Goal: Task Accomplishment & Management: Use online tool/utility

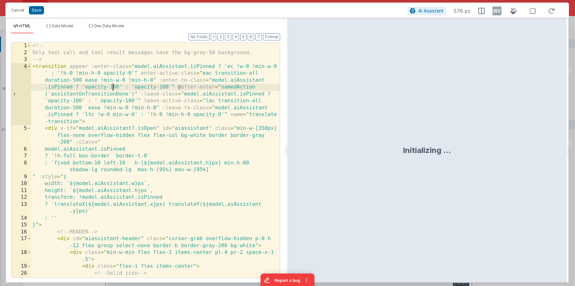
click at [113, 91] on div "<!-- Only tool call and tool result messages have the bg-gray-50 background. --…" at bounding box center [155, 170] width 249 height 257
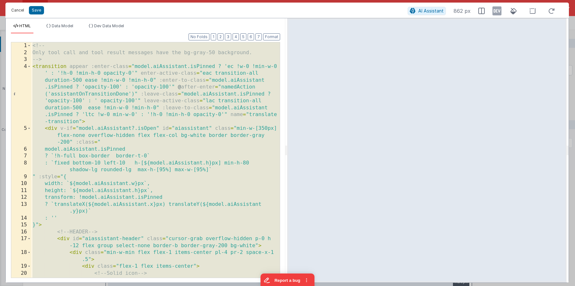
click at [19, 9] on button "Cancel" at bounding box center [17, 10] width 19 height 9
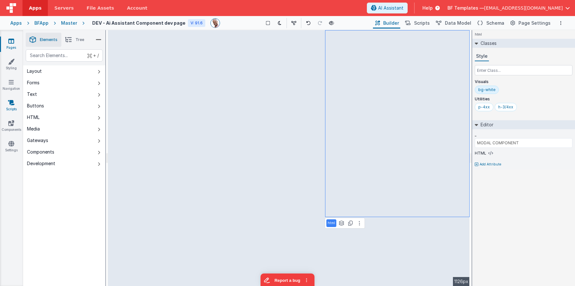
click at [11, 104] on icon at bounding box center [11, 103] width 6 height 6
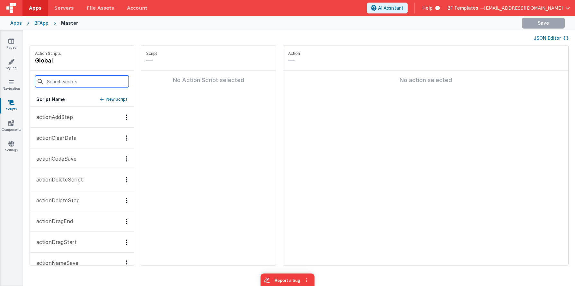
click at [69, 84] on input at bounding box center [82, 82] width 94 height 12
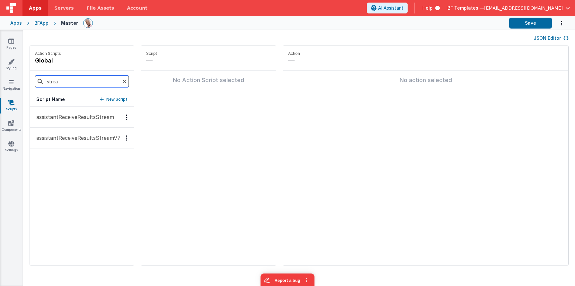
type input "strea"
drag, startPoint x: 78, startPoint y: 143, endPoint x: 86, endPoint y: 141, distance: 7.8
click at [78, 143] on button "assistantReceiveResultsStreamV7" at bounding box center [82, 138] width 104 height 21
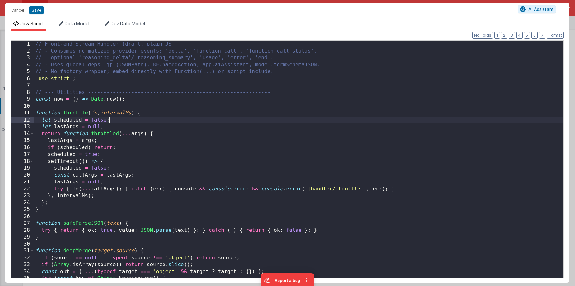
click at [292, 121] on div "// Front-end Stream Handler (draft, plain JS) // - Consumes normalized provider…" at bounding box center [298, 166] width 529 height 251
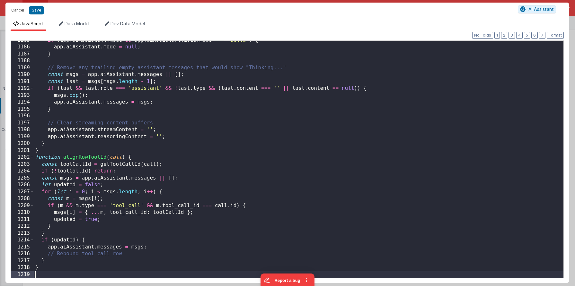
scroll to position [8179, 0]
click at [316, 130] on div "if ( app . aiAssistant . mode && app . aiAssistant . mode . mode === 'delta' ) …" at bounding box center [298, 162] width 529 height 251
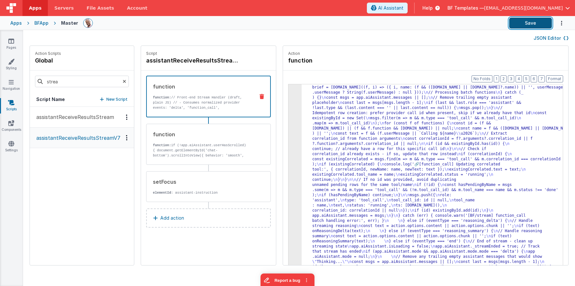
click at [533, 23] on button "Save" at bounding box center [530, 23] width 43 height 11
click at [530, 22] on button "Save" at bounding box center [530, 23] width 43 height 11
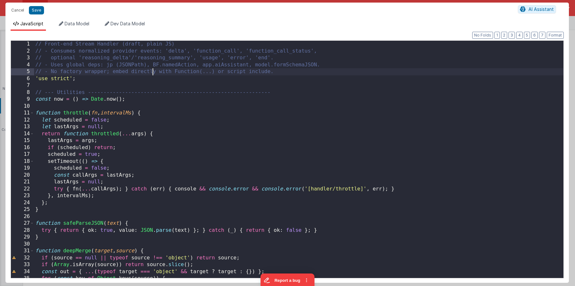
click at [154, 74] on div "// Front-end Stream Handler (draft, plain JS) // - Consumes normalized provider…" at bounding box center [298, 166] width 529 height 251
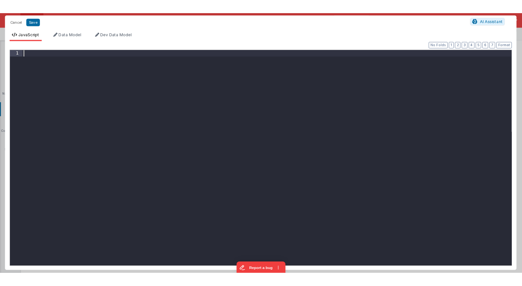
scroll to position [8276, 0]
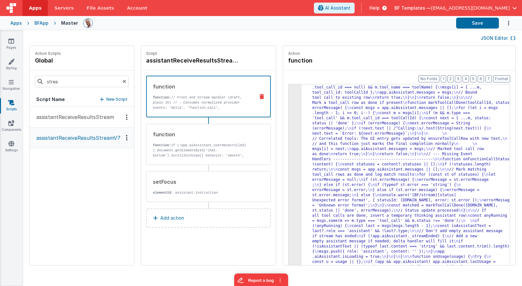
drag, startPoint x: 334, startPoint y: 112, endPoint x: 327, endPoint y: 112, distance: 6.4
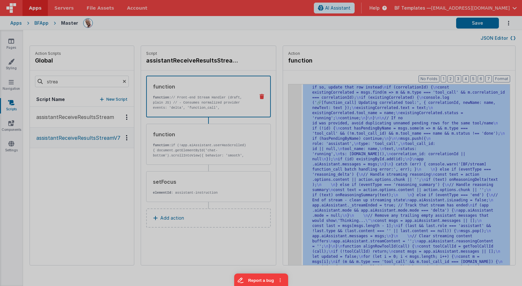
scroll to position [2774, 0]
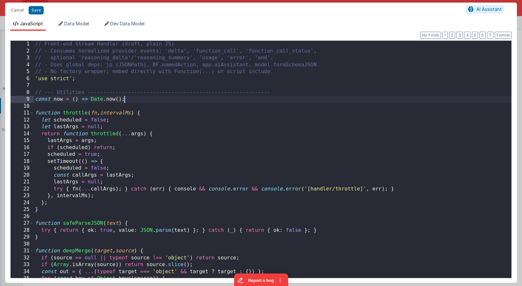
click at [290, 99] on div "// Front-end Stream Handler (draft, plain JS) // - Consumes normalized provider…" at bounding box center [273, 166] width 478 height 251
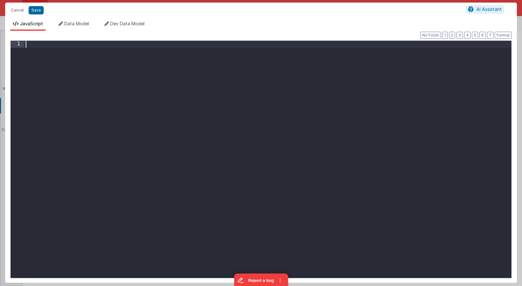
scroll to position [8311, 0]
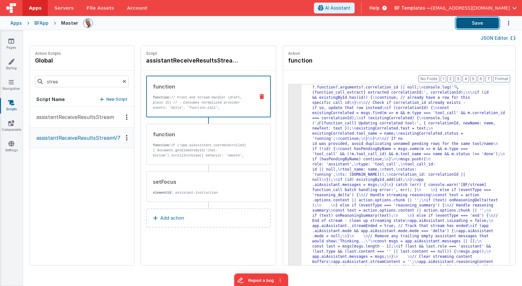
click at [474, 23] on button "Save" at bounding box center [477, 23] width 43 height 11
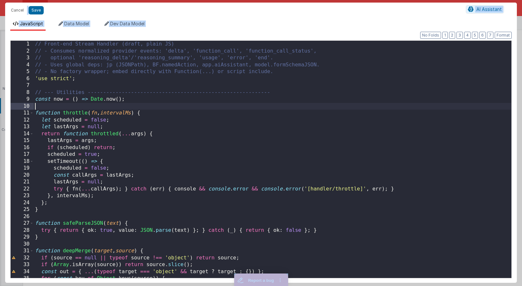
scroll to position [0, 0]
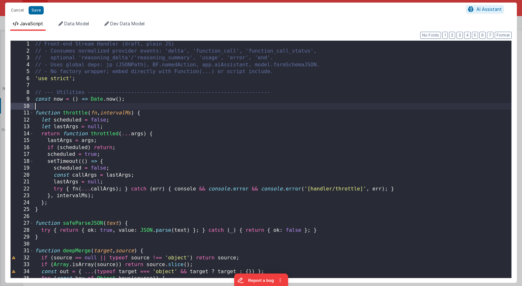
click at [289, 106] on div "// Front-end Stream Handler (draft, plain JS) // - Consumes normalized provider…" at bounding box center [273, 166] width 478 height 251
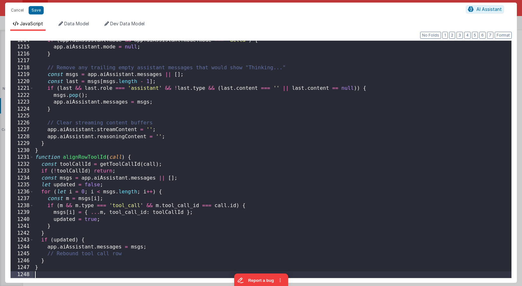
scroll to position [8393, 0]
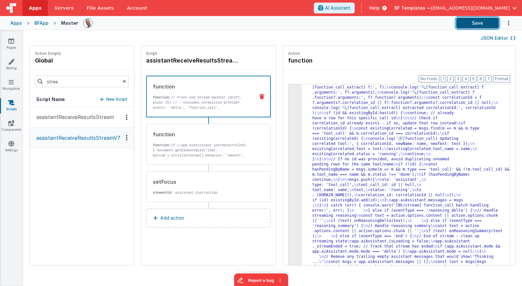
click at [472, 25] on button "Save" at bounding box center [477, 23] width 43 height 11
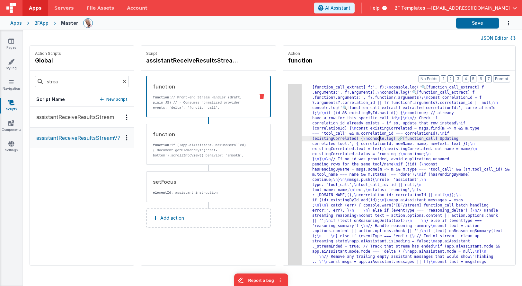
drag, startPoint x: 376, startPoint y: 140, endPoint x: 373, endPoint y: 139, distance: 3.6
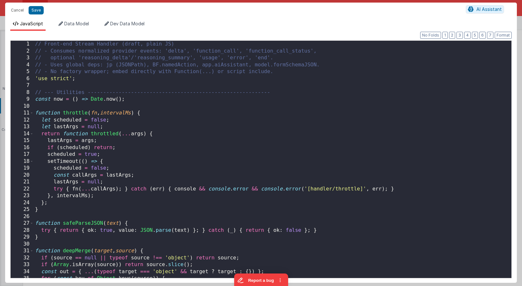
click at [324, 120] on div "// Front-end Stream Handler (draft, plain JS) // - Consumes normalized provider…" at bounding box center [273, 166] width 478 height 251
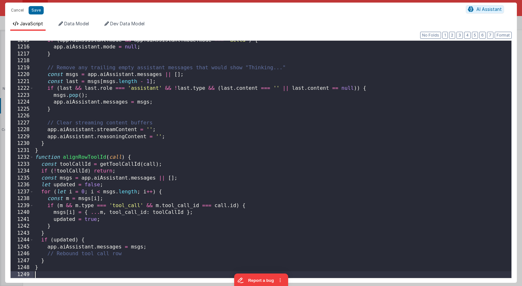
scroll to position [8400, 0]
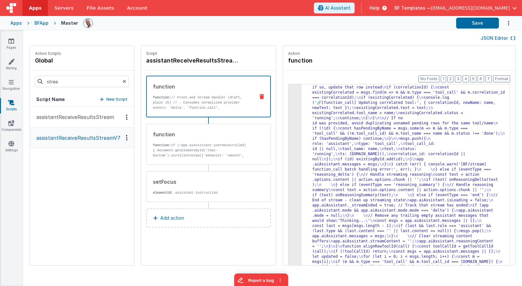
drag, startPoint x: 327, startPoint y: 117, endPoint x: 313, endPoint y: 116, distance: 14.2
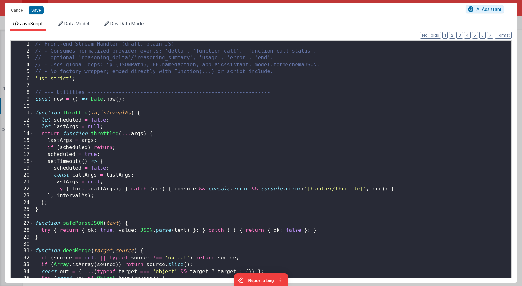
click at [300, 110] on div "// Front-end Stream Handler (draft, plain JS) // - Consumes normalized provider…" at bounding box center [273, 166] width 478 height 251
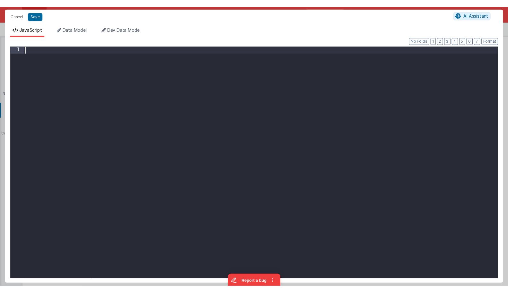
scroll to position [8476, 0]
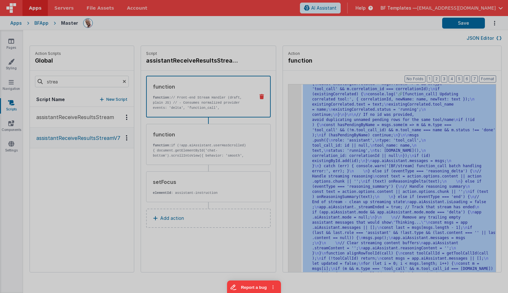
scroll to position [3081, 0]
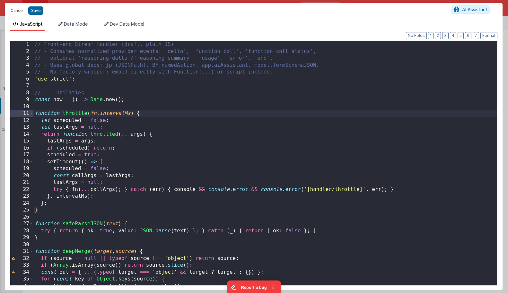
click at [288, 110] on div "// Front-end Stream Handler (draft, plain JS) // - Consumes normalized provider…" at bounding box center [265, 170] width 464 height 258
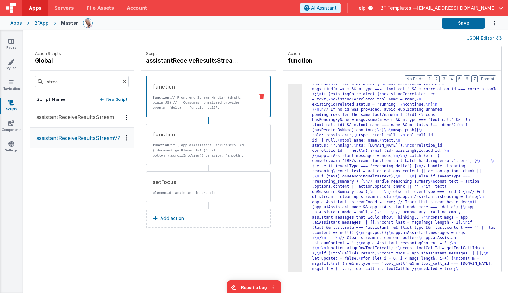
scroll to position [2978, 0]
drag, startPoint x: 347, startPoint y: 152, endPoint x: 318, endPoint y: 146, distance: 29.9
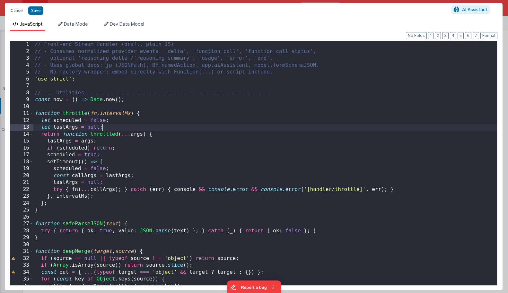
click at [285, 129] on div "// Front-end Stream Handler (draft, plain JS) // - Consumes normalized provider…" at bounding box center [265, 170] width 464 height 258
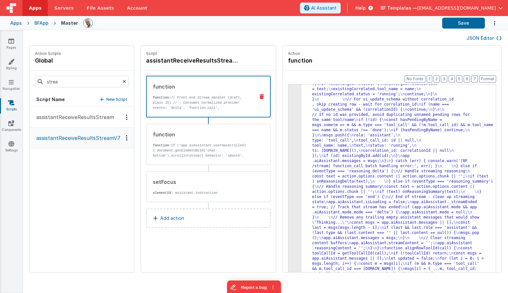
scroll to position [2932, 0]
